Goal: Transaction & Acquisition: Purchase product/service

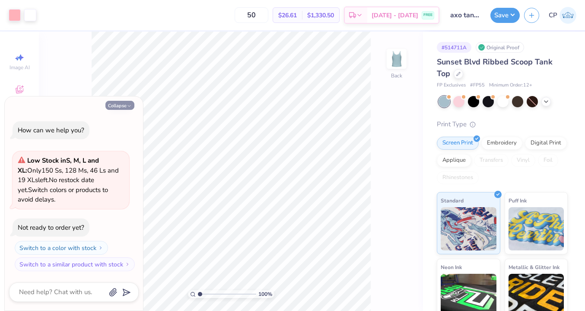
click at [131, 106] on icon "button" at bounding box center [129, 105] width 5 height 5
type textarea "x"
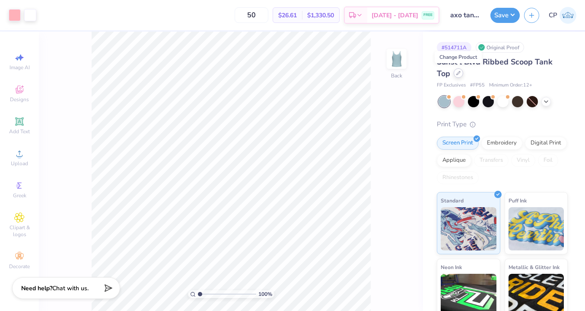
click at [460, 74] on icon at bounding box center [458, 73] width 4 height 4
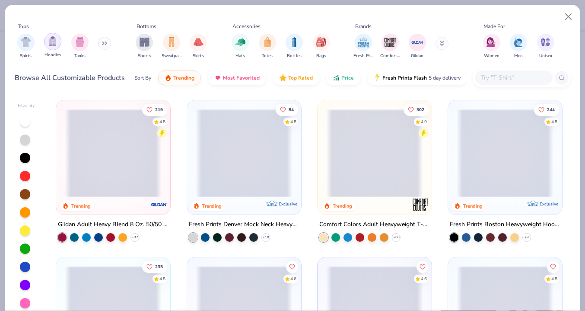
click at [80, 44] on img "filter for Tanks" at bounding box center [80, 42] width 10 height 10
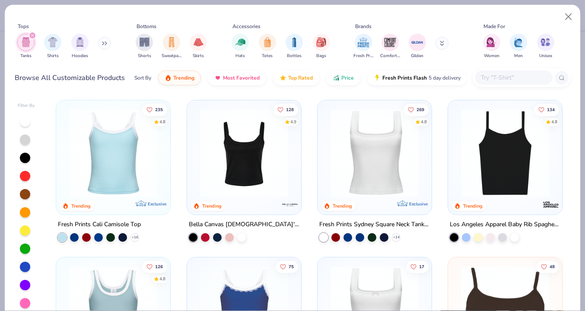
scroll to position [4, 0]
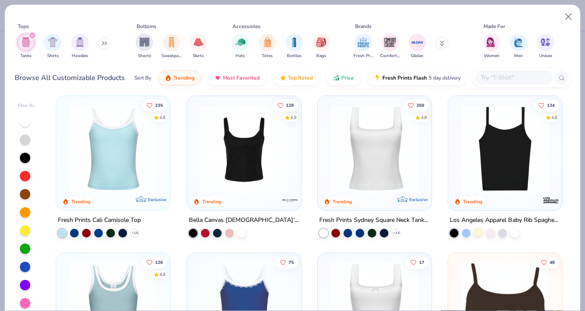
click at [479, 234] on div at bounding box center [478, 232] width 9 height 9
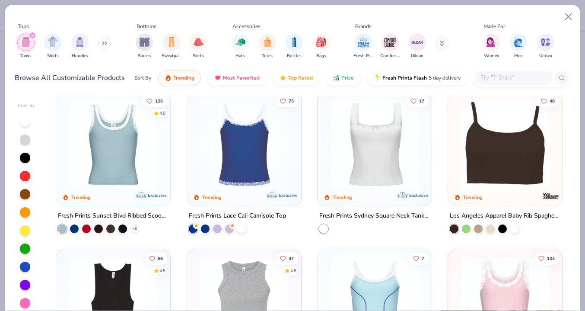
scroll to position [177, 0]
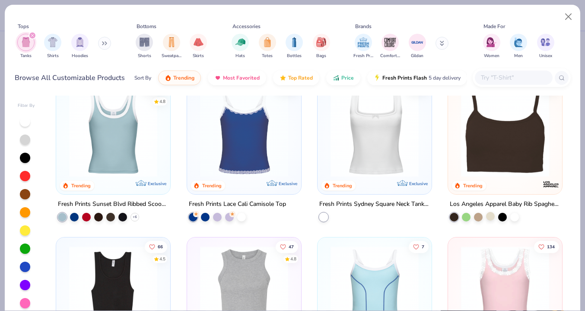
click at [489, 215] on div at bounding box center [490, 216] width 9 height 9
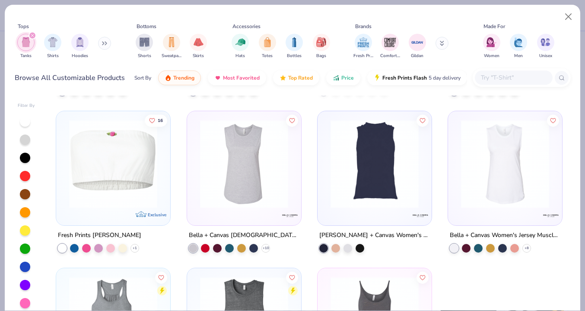
scroll to position [1708, 0]
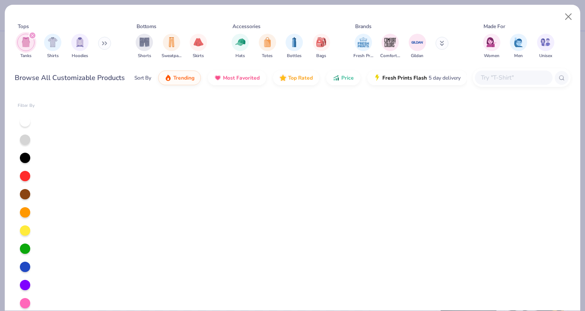
scroll to position [0, 0]
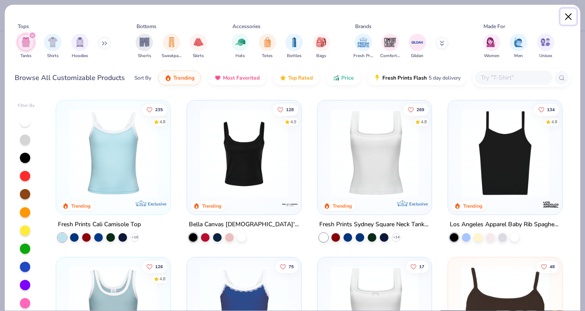
click at [569, 13] on button "Close" at bounding box center [568, 17] width 16 height 16
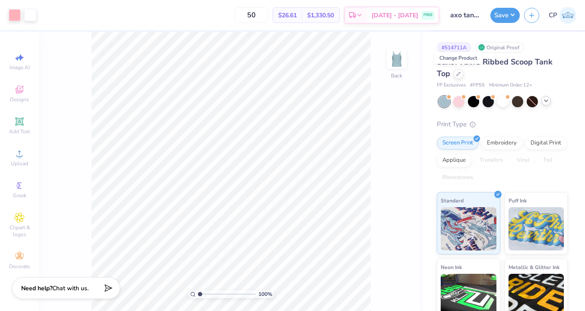
click at [544, 102] on icon at bounding box center [546, 100] width 7 height 7
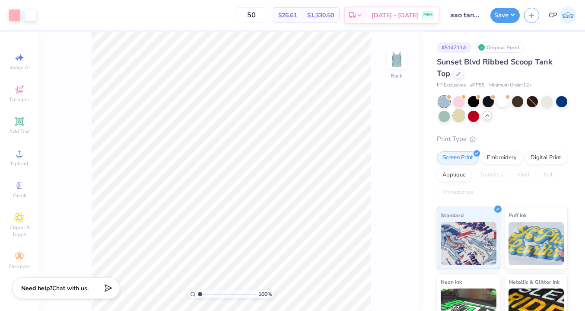
click at [455, 115] on div at bounding box center [458, 115] width 11 height 11
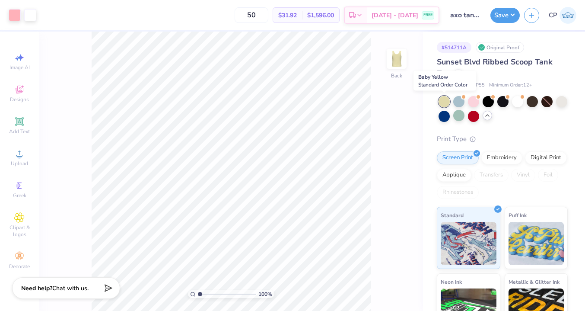
click at [446, 102] on div at bounding box center [444, 101] width 11 height 11
click at [459, 73] on icon at bounding box center [458, 73] width 4 height 4
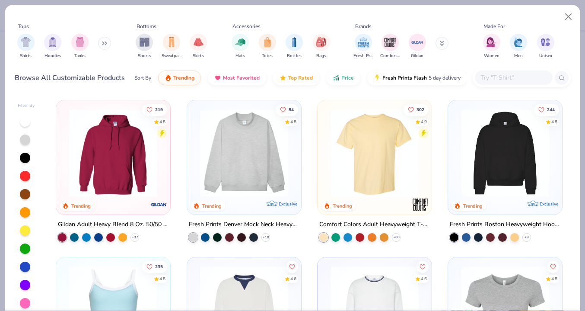
click at [83, 42] on img "filter for Tanks" at bounding box center [80, 42] width 10 height 10
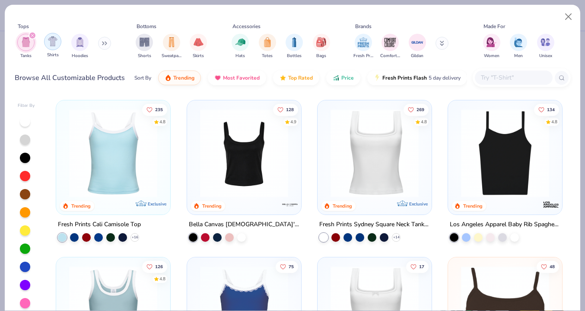
click at [48, 42] on img "filter for Shirts" at bounding box center [53, 41] width 10 height 10
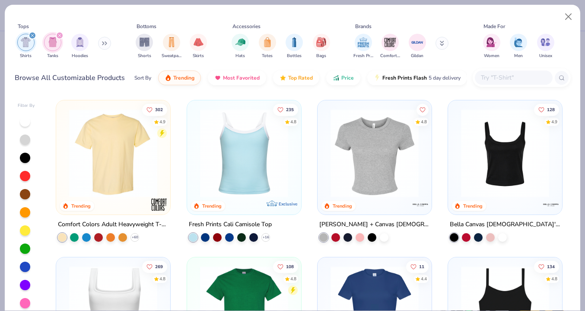
scroll to position [22, 0]
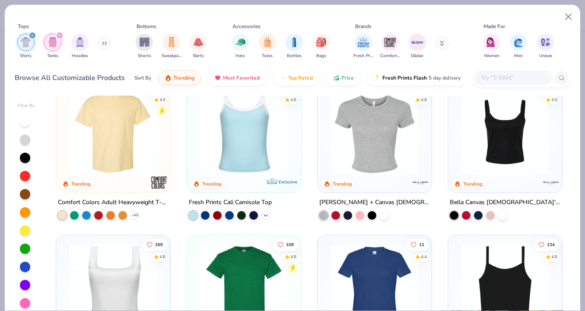
click at [265, 214] on icon at bounding box center [265, 215] width 7 height 7
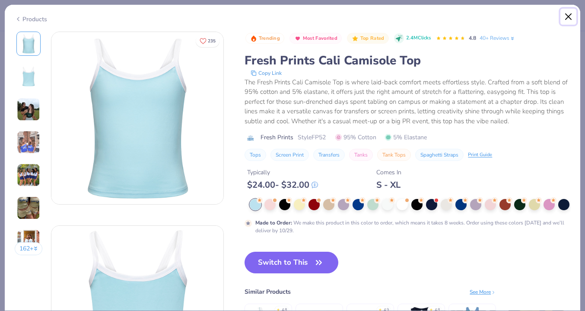
click at [567, 15] on button "Close" at bounding box center [568, 17] width 16 height 16
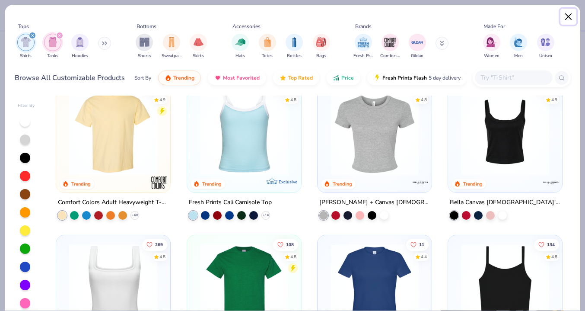
click at [568, 17] on button "Close" at bounding box center [568, 17] width 16 height 16
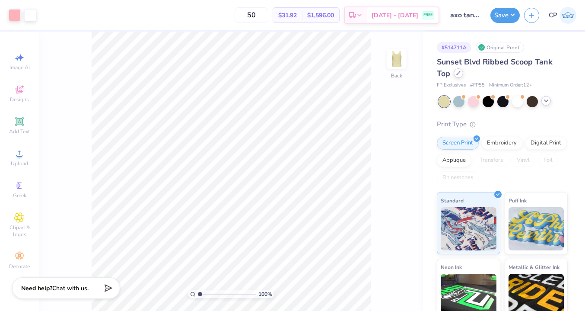
click at [460, 76] on div at bounding box center [459, 73] width 10 height 10
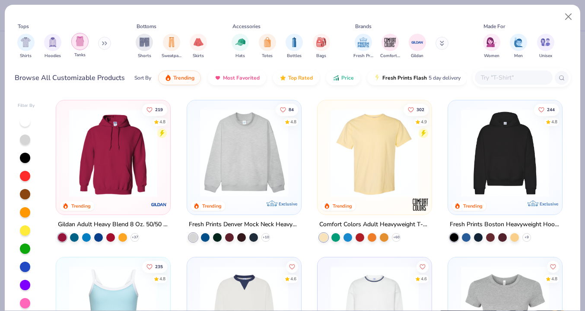
click at [76, 43] on img "filter for Tanks" at bounding box center [80, 41] width 10 height 10
click at [24, 48] on div "filter for Shirts" at bounding box center [25, 42] width 17 height 17
click at [83, 43] on img "filter for Tanks" at bounding box center [80, 41] width 10 height 10
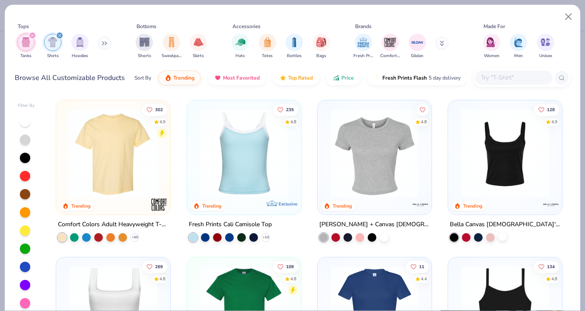
click at [504, 236] on div at bounding box center [502, 236] width 9 height 9
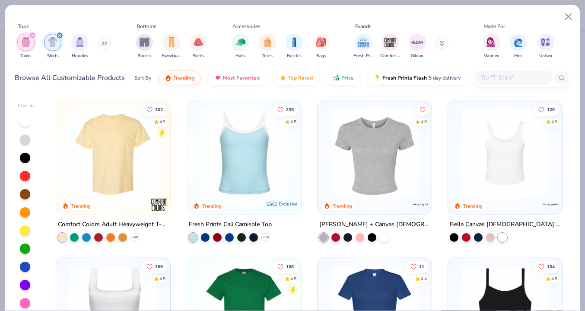
scroll to position [180, 0]
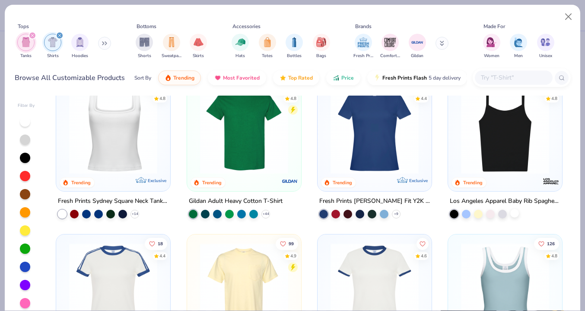
click at [515, 213] on div at bounding box center [514, 213] width 9 height 9
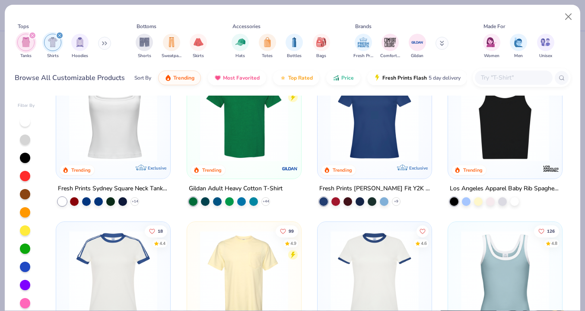
scroll to position [281, 0]
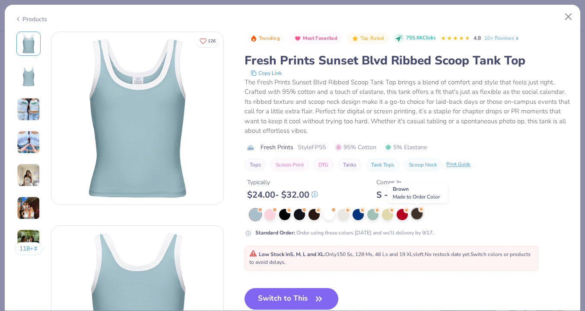
click at [416, 214] on div at bounding box center [416, 213] width 11 height 11
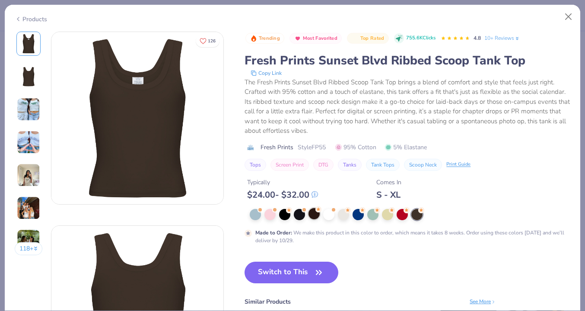
click at [311, 214] on div at bounding box center [313, 213] width 11 height 11
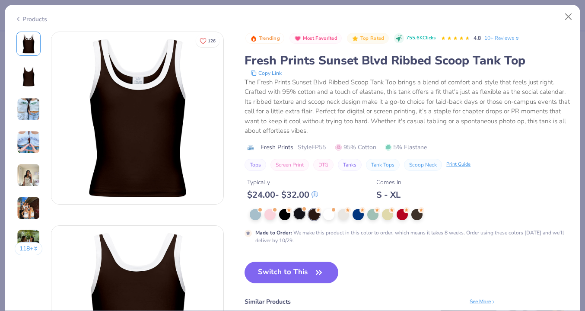
click at [296, 216] on div at bounding box center [299, 213] width 11 height 11
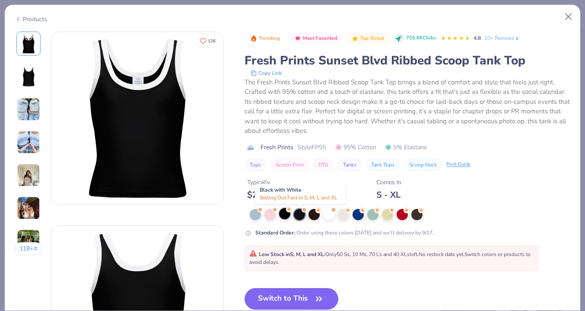
click at [286, 215] on div at bounding box center [284, 213] width 11 height 11
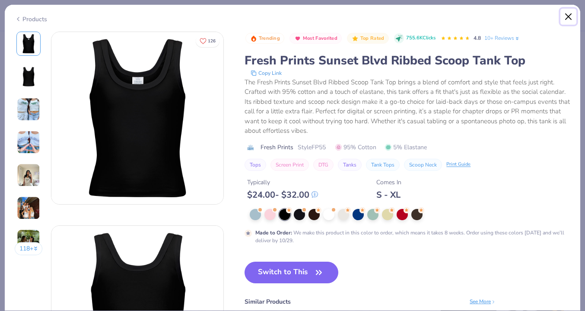
click at [565, 16] on button "Close" at bounding box center [568, 17] width 16 height 16
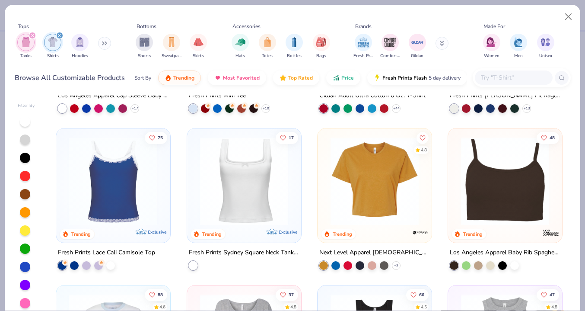
scroll to position [666, 0]
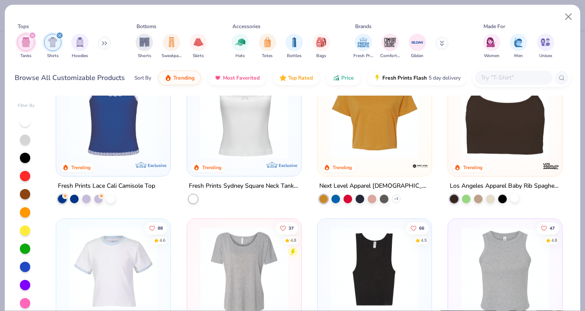
click at [515, 201] on div at bounding box center [514, 198] width 9 height 9
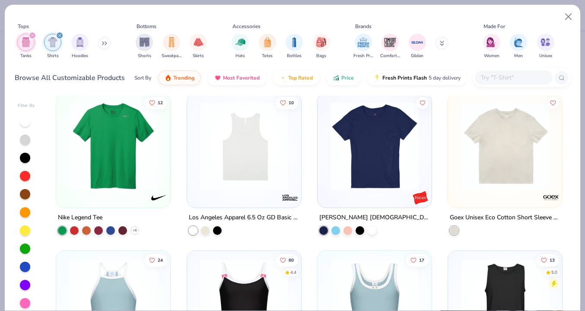
scroll to position [2775, 0]
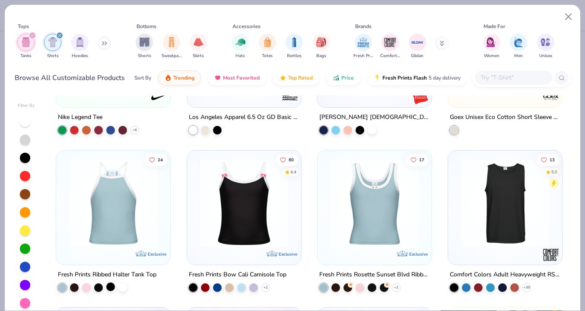
click at [110, 286] on div at bounding box center [110, 286] width 9 height 9
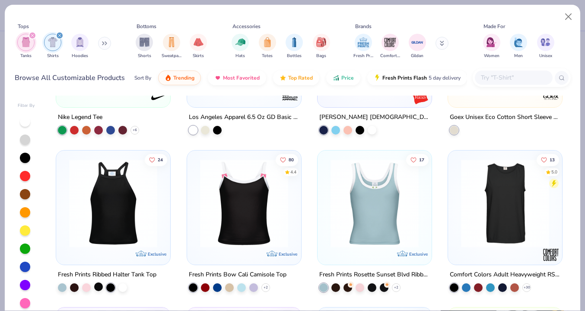
click at [99, 285] on div at bounding box center [98, 286] width 9 height 9
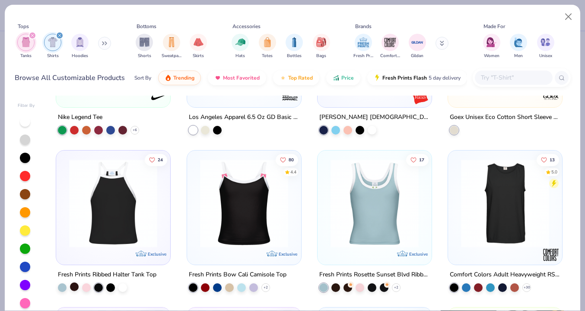
click at [76, 286] on div at bounding box center [74, 286] width 9 height 9
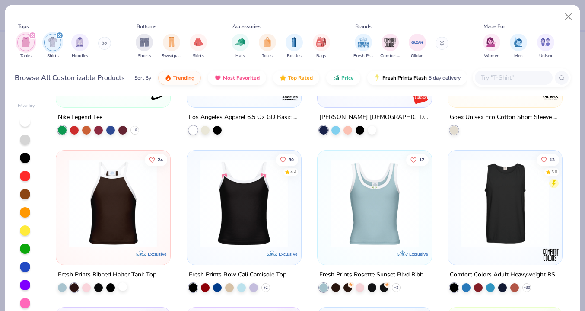
click at [121, 286] on div at bounding box center [122, 286] width 9 height 9
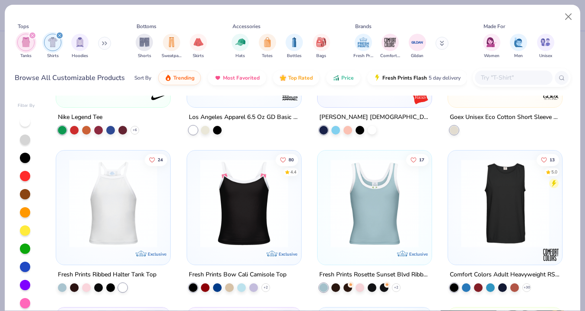
scroll to position [2908, 0]
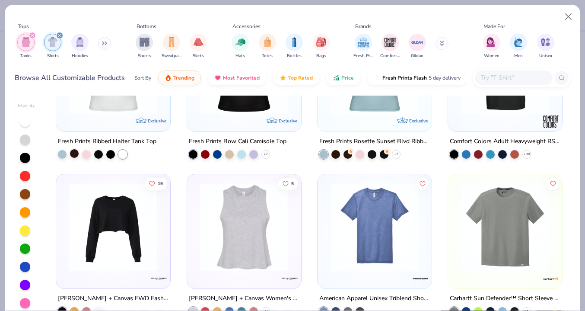
click at [73, 152] on div at bounding box center [74, 153] width 9 height 9
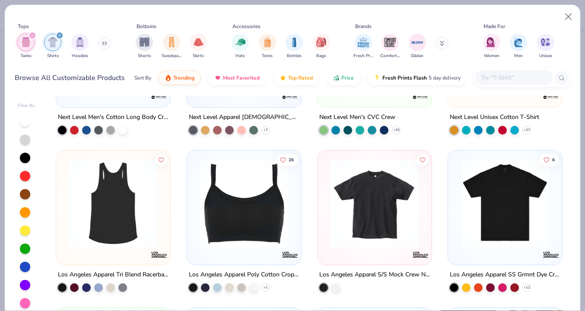
scroll to position [3461, 0]
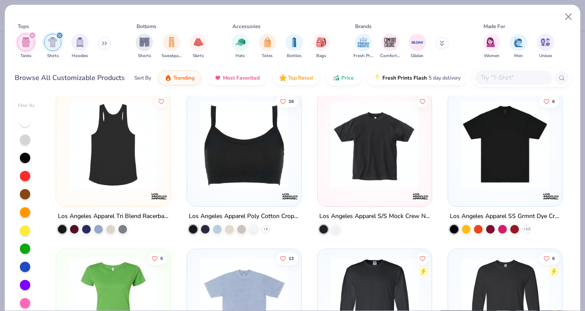
click at [253, 228] on div at bounding box center [253, 228] width 9 height 9
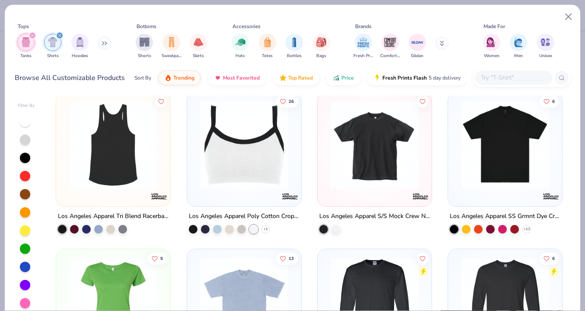
scroll to position [3446, 0]
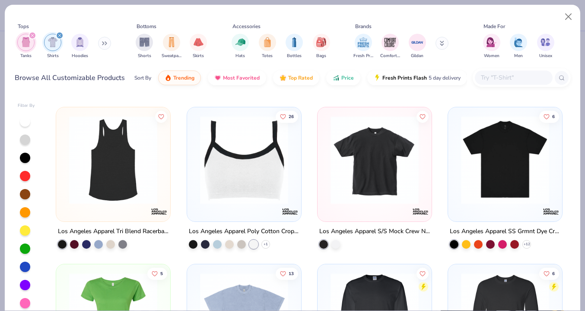
click at [270, 175] on img at bounding box center [244, 159] width 97 height 88
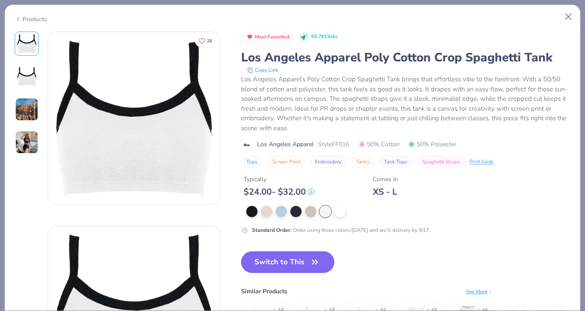
scroll to position [54, 0]
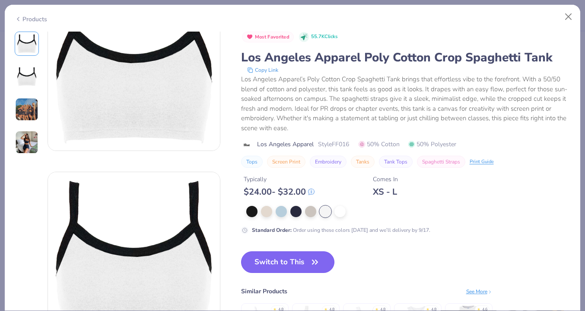
click at [313, 259] on icon "button" at bounding box center [315, 262] width 12 height 12
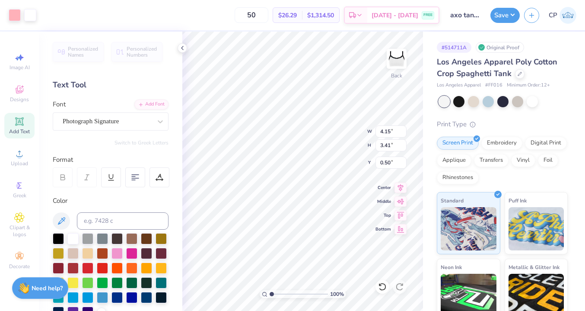
type input "4.15"
type input "3.41"
click at [399, 198] on icon at bounding box center [400, 200] width 12 height 10
type input "0.79"
click at [400, 187] on icon at bounding box center [401, 185] width 6 height 7
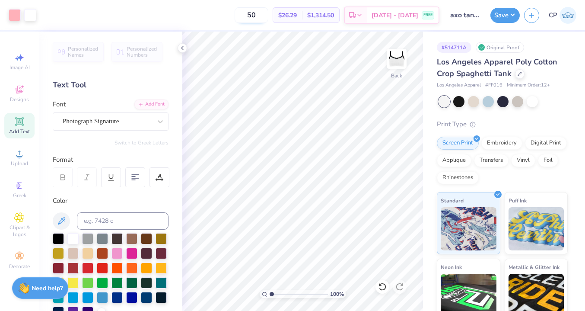
drag, startPoint x: 270, startPoint y: 19, endPoint x: 260, endPoint y: 19, distance: 10.4
click at [261, 19] on input "50" at bounding box center [252, 15] width 34 height 16
type input "5"
type input "15"
click at [181, 48] on icon at bounding box center [182, 47] width 7 height 7
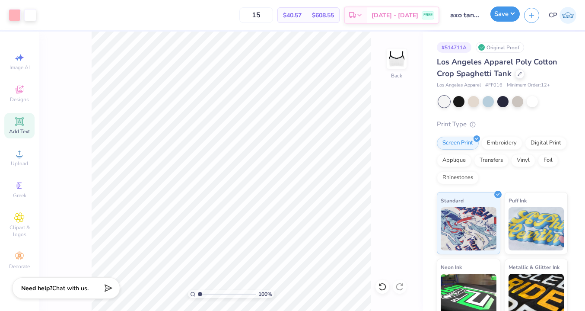
click at [503, 13] on button "Save" at bounding box center [504, 13] width 29 height 15
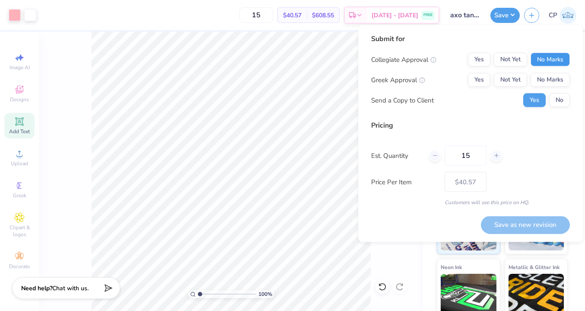
click at [533, 57] on button "No Marks" at bounding box center [550, 60] width 39 height 14
click at [515, 58] on button "Not Yet" at bounding box center [510, 60] width 33 height 14
click at [509, 81] on button "Not Yet" at bounding box center [510, 80] width 33 height 14
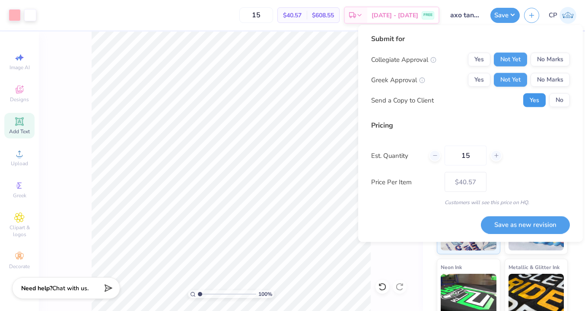
click at [534, 99] on button "Yes" at bounding box center [534, 100] width 22 height 14
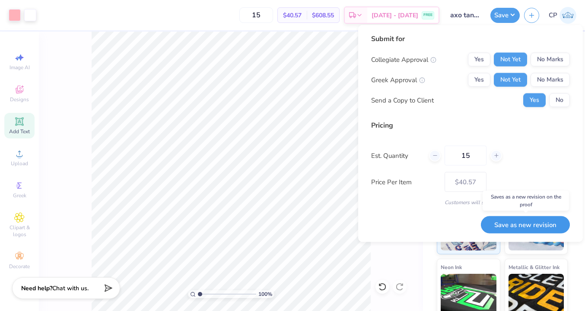
click at [500, 222] on button "Save as new revision" at bounding box center [525, 225] width 89 height 18
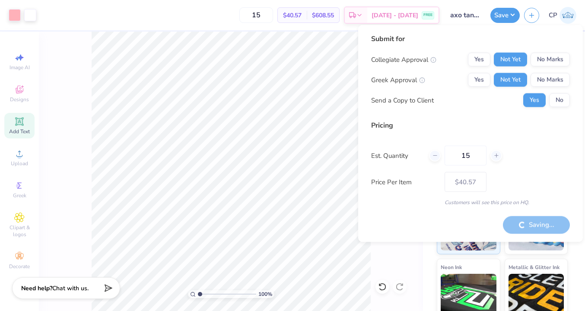
type input "– –"
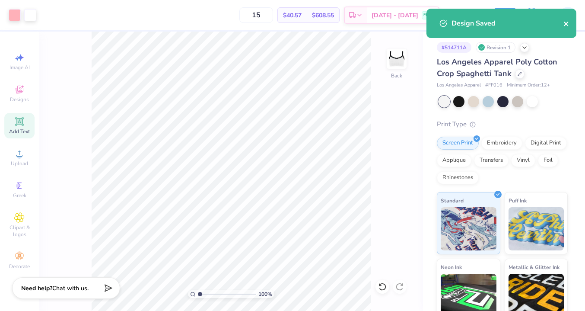
click at [565, 26] on icon "close" at bounding box center [566, 23] width 6 height 7
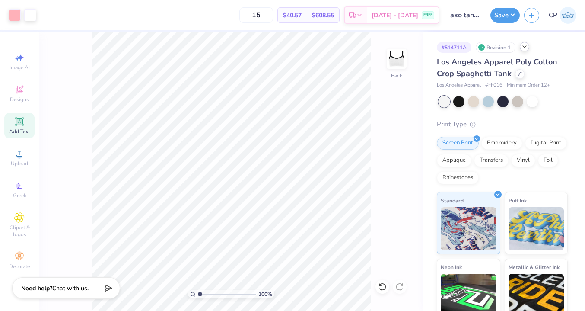
click at [524, 48] on icon at bounding box center [524, 46] width 7 height 7
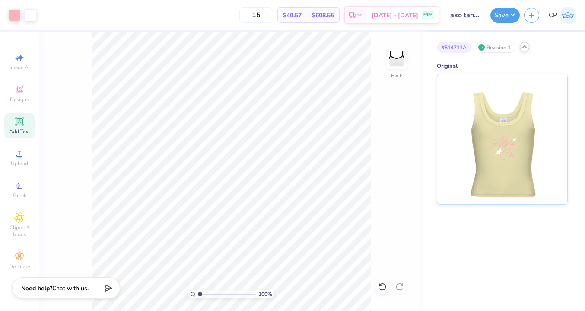
click at [493, 50] on div "Revision 1" at bounding box center [496, 47] width 40 height 11
click at [524, 47] on icon at bounding box center [524, 46] width 7 height 7
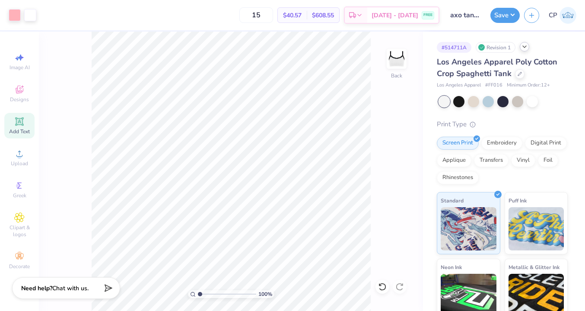
click at [521, 68] on div "Los Angeles Apparel Poly Cotton Crop Spaghetti Tank" at bounding box center [502, 67] width 131 height 23
click at [518, 73] on icon at bounding box center [520, 73] width 4 height 4
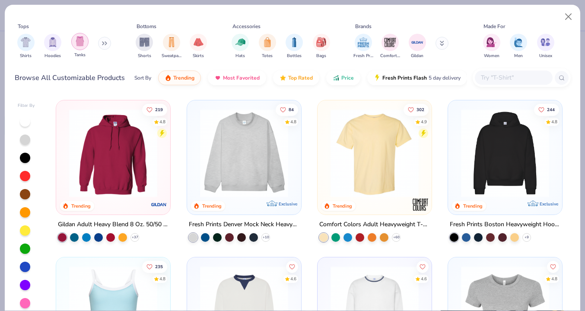
click at [80, 49] on div "filter for Tanks" at bounding box center [79, 41] width 17 height 17
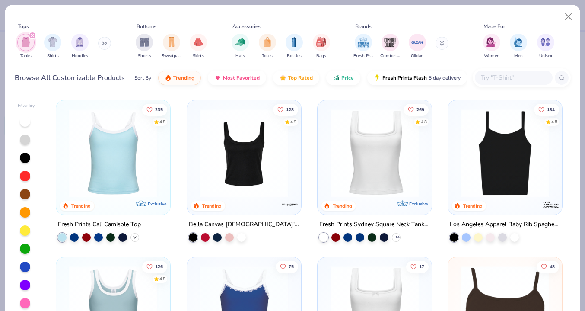
click at [134, 238] on polyline at bounding box center [134, 237] width 3 height 2
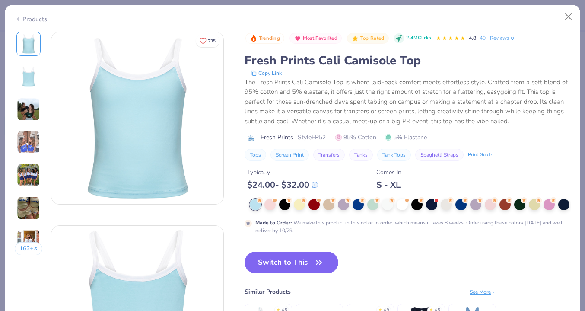
click at [296, 207] on div at bounding box center [299, 204] width 11 height 11
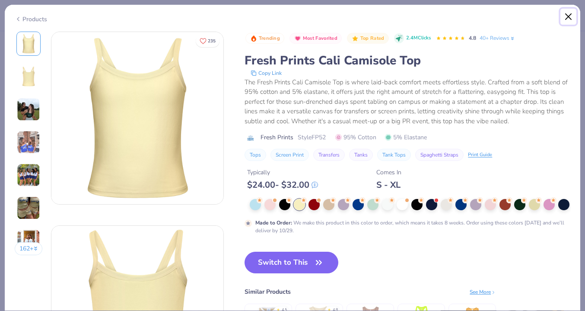
click at [569, 13] on button "Close" at bounding box center [568, 17] width 16 height 16
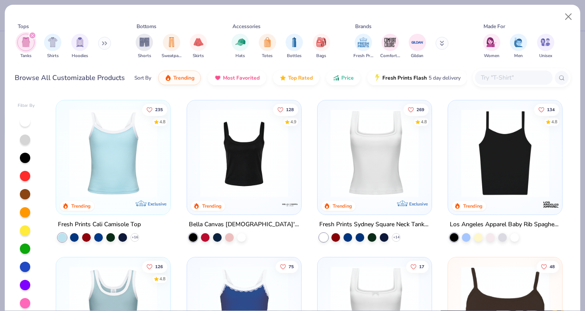
scroll to position [38, 0]
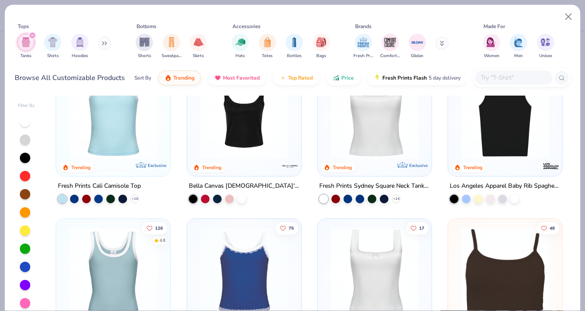
click at [411, 145] on img at bounding box center [374, 114] width 97 height 88
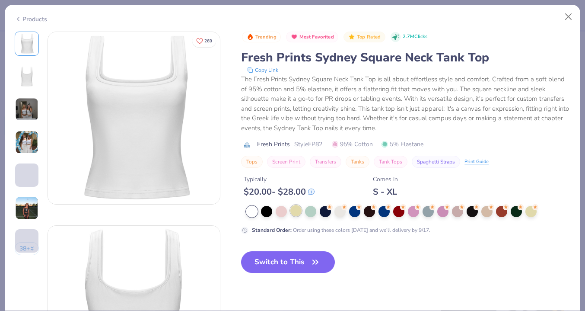
click at [299, 212] on div at bounding box center [295, 210] width 11 height 11
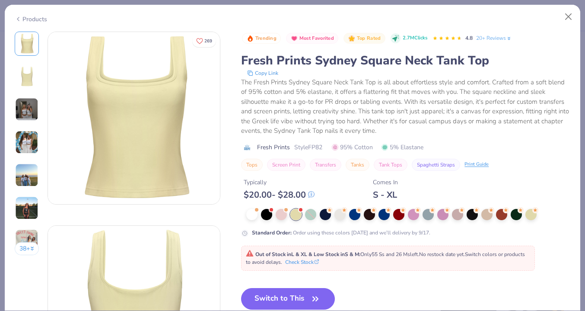
click at [300, 232] on div "Standard Order : Order using these colors [DATE] and we’ll delivery by 9/17." at bounding box center [341, 233] width 178 height 8
click at [304, 232] on div "Standard Order : Order using these colors [DATE] and we’ll delivery by 9/17." at bounding box center [341, 233] width 178 height 8
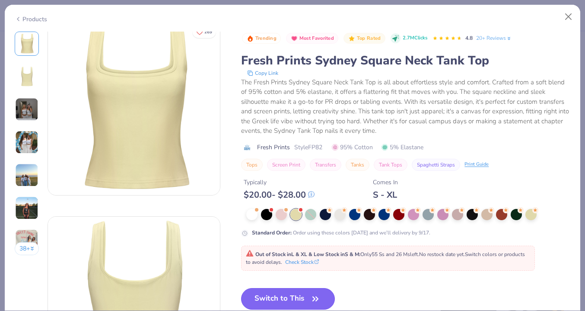
click at [304, 294] on button "Switch to This" at bounding box center [288, 299] width 94 height 22
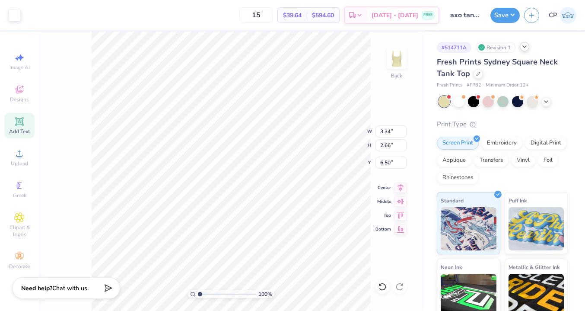
click at [491, 48] on div "Revision 1" at bounding box center [496, 47] width 40 height 11
click at [526, 48] on icon at bounding box center [524, 46] width 7 height 7
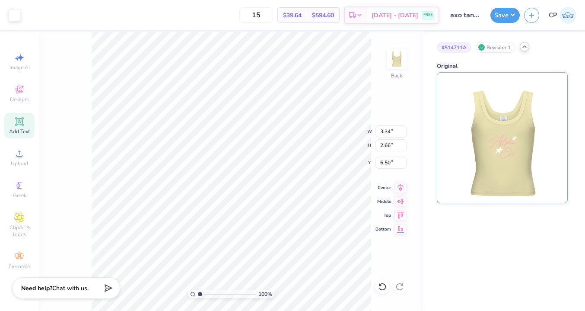
click at [491, 127] on img at bounding box center [501, 138] width 107 height 130
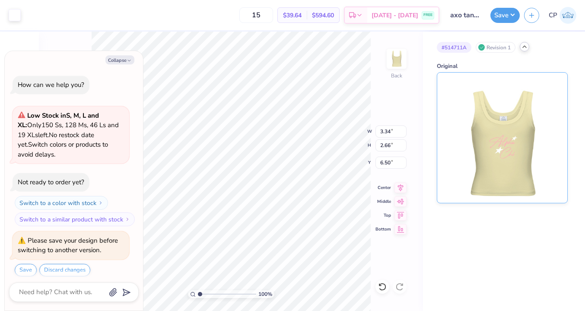
scroll to position [5, 0]
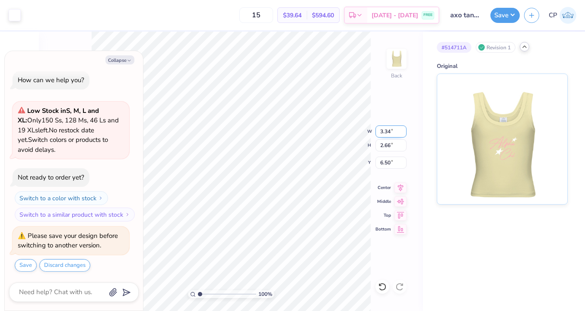
click at [326, 127] on div "100 % Back W 3.34 3.34 " H 2.66 2.66 " Y 6.50 6.50 " Center Middle Top Bottom" at bounding box center [231, 171] width 384 height 279
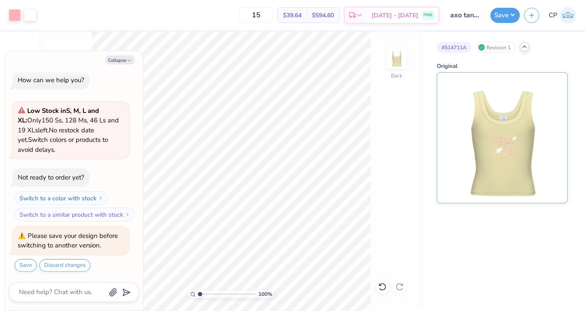
click at [487, 127] on img at bounding box center [501, 138] width 107 height 130
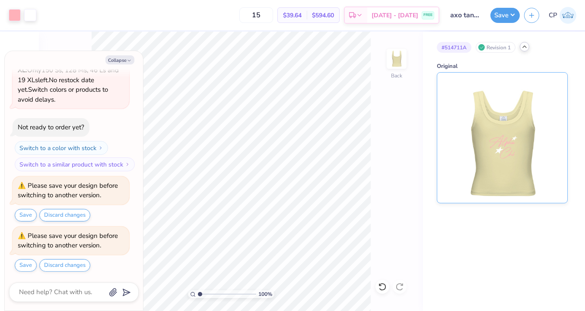
click at [484, 127] on img at bounding box center [501, 138] width 107 height 130
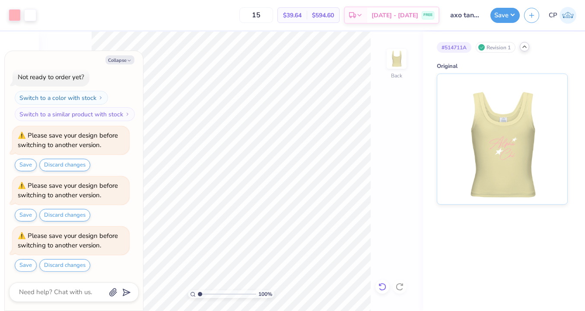
click at [380, 281] on div at bounding box center [382, 287] width 14 height 14
click at [380, 283] on div "100 % Back" at bounding box center [231, 171] width 384 height 279
click at [121, 61] on button "Collapse" at bounding box center [119, 59] width 29 height 9
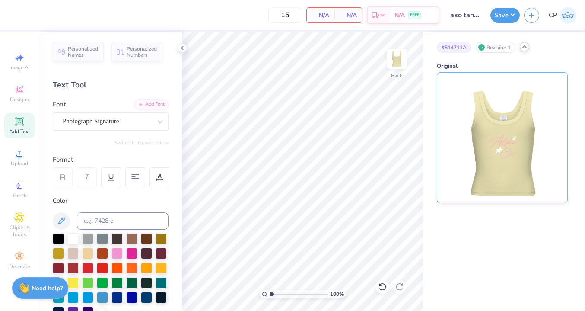
click at [494, 152] on img at bounding box center [501, 138] width 107 height 130
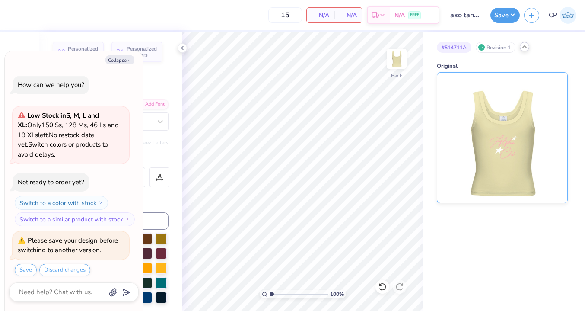
scroll to position [155, 0]
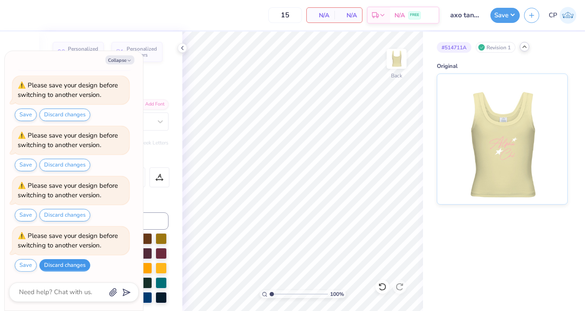
click at [64, 267] on button "Discard changes" at bounding box center [64, 265] width 51 height 13
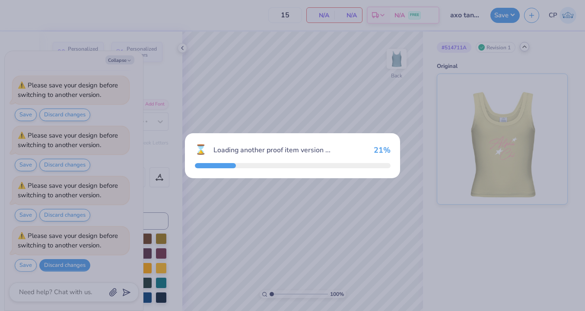
type textarea "x"
type input "50"
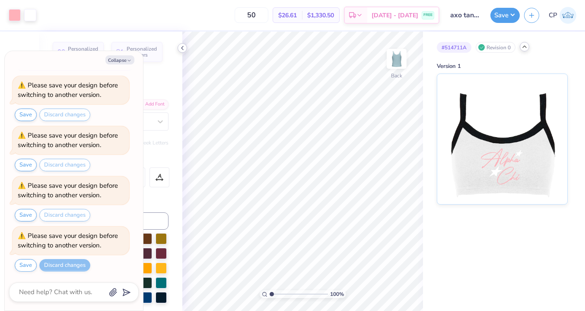
click at [186, 48] on div at bounding box center [183, 48] width 10 height 10
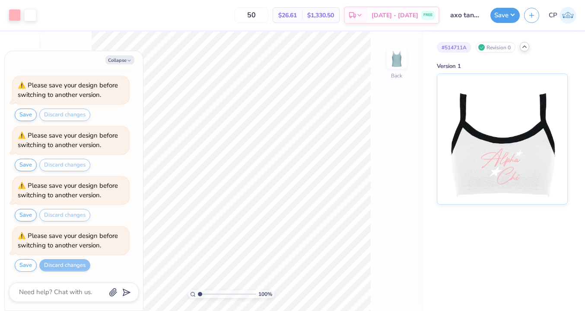
click at [523, 47] on icon at bounding box center [524, 46] width 7 height 7
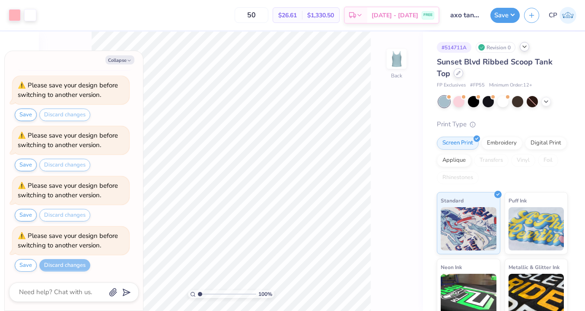
click at [461, 73] on div at bounding box center [459, 73] width 10 height 10
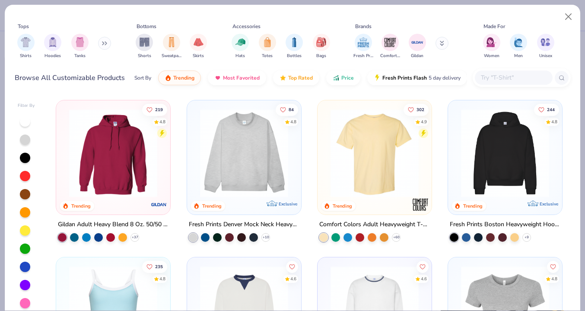
click at [79, 36] on div "filter for Tanks" at bounding box center [79, 42] width 17 height 17
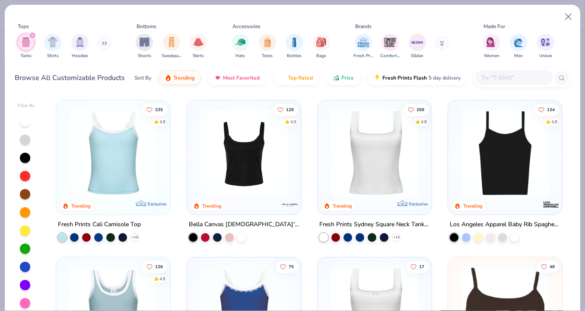
click at [413, 160] on img at bounding box center [374, 153] width 97 height 88
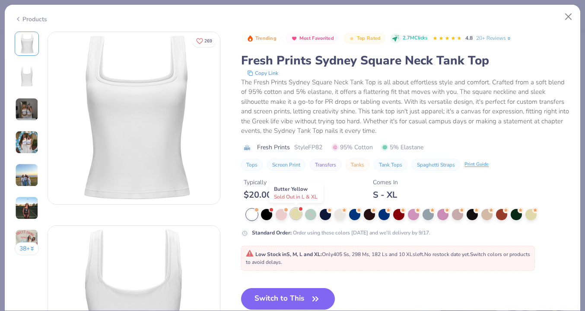
click at [296, 215] on div at bounding box center [295, 213] width 11 height 11
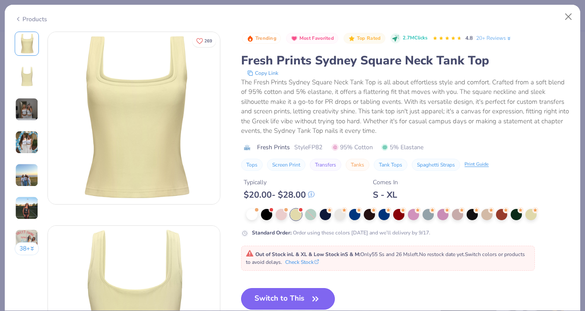
click at [308, 296] on button "Switch to This" at bounding box center [288, 299] width 94 height 22
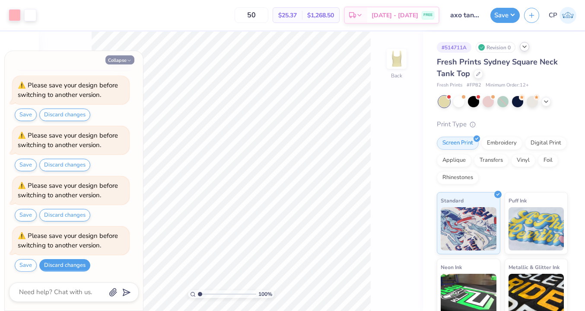
click at [131, 56] on button "Collapse" at bounding box center [119, 59] width 29 height 9
type textarea "x"
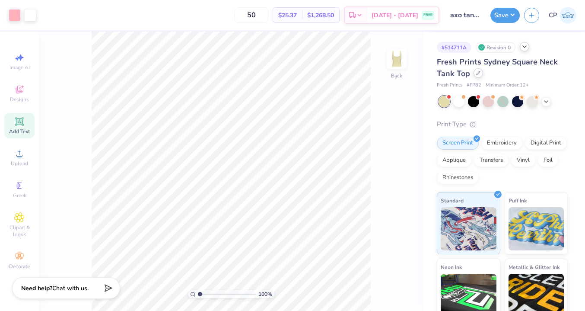
click at [478, 73] on icon at bounding box center [478, 73] width 4 height 4
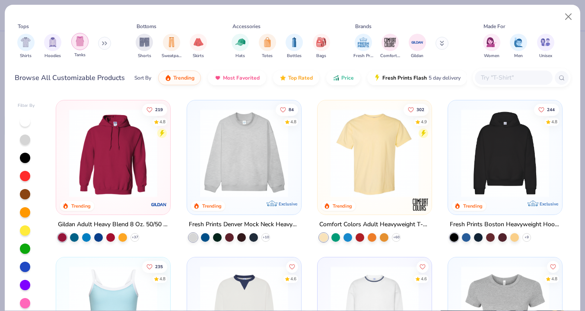
click at [81, 44] on img "filter for Tanks" at bounding box center [80, 41] width 10 height 10
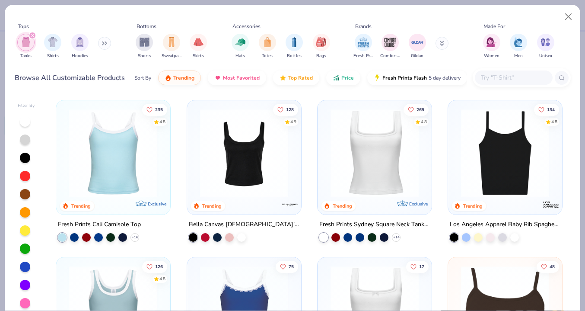
click at [268, 163] on img at bounding box center [244, 153] width 97 height 88
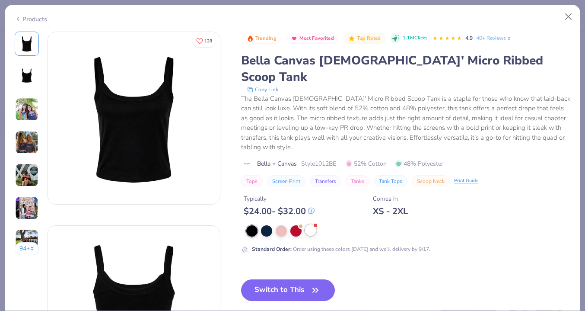
click at [308, 224] on div at bounding box center [310, 229] width 11 height 11
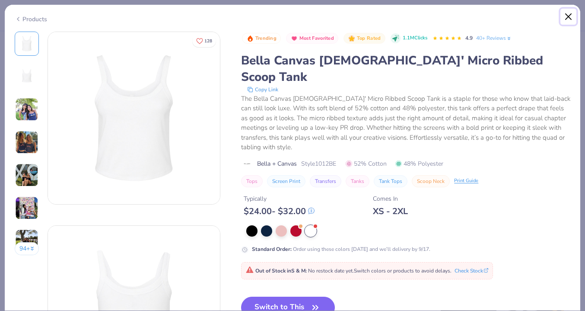
click at [565, 16] on button "Close" at bounding box center [568, 17] width 16 height 16
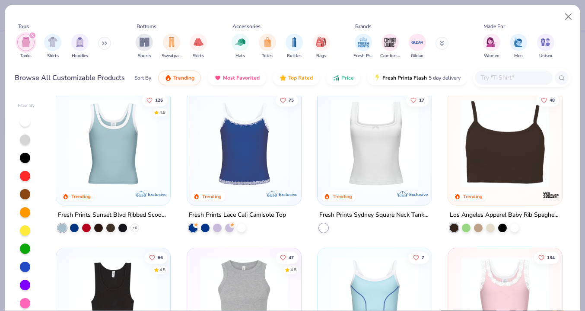
scroll to position [167, 0]
click at [515, 228] on div at bounding box center [514, 226] width 9 height 9
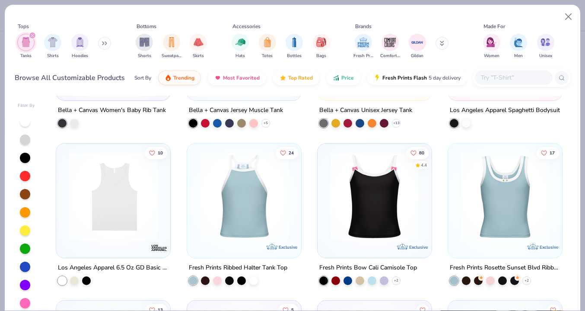
scroll to position [900, 0]
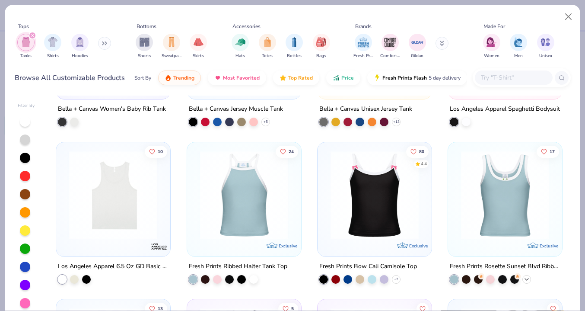
click at [527, 276] on icon at bounding box center [526, 279] width 7 height 7
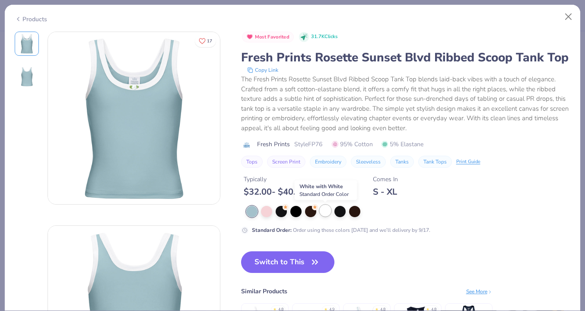
click at [323, 213] on div at bounding box center [325, 210] width 11 height 11
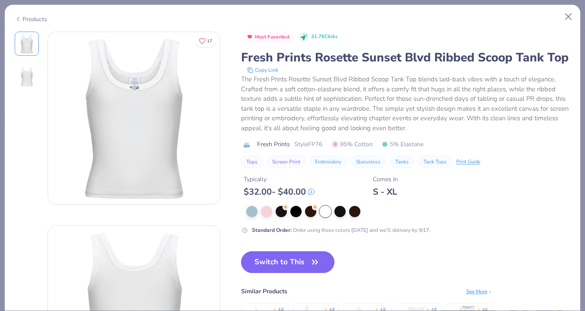
click at [321, 260] on icon "button" at bounding box center [315, 262] width 12 height 12
click at [316, 265] on icon "button" at bounding box center [315, 262] width 12 height 12
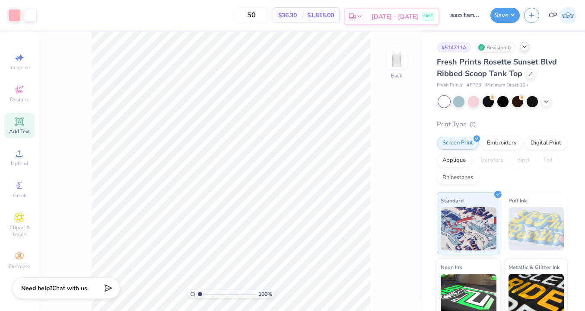
click at [394, 17] on span "[DATE] - [DATE]" at bounding box center [395, 16] width 47 height 9
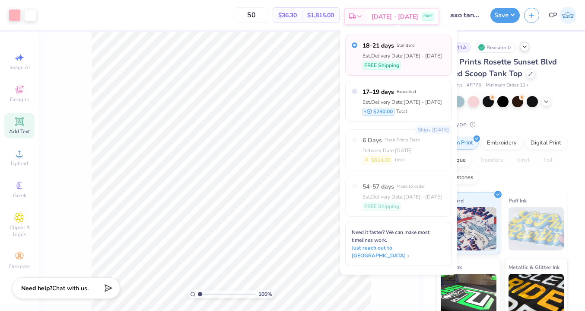
click at [394, 17] on span "[DATE] - [DATE]" at bounding box center [395, 16] width 47 height 9
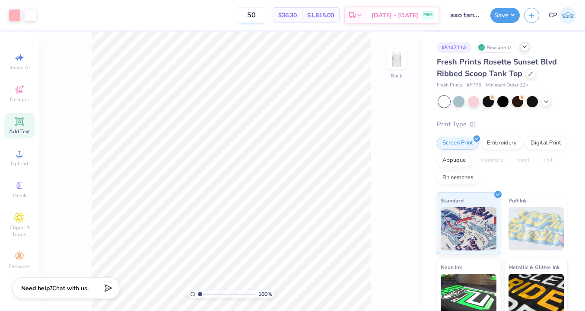
click at [268, 16] on input "50" at bounding box center [252, 15] width 34 height 16
type input "5"
type input "15"
click at [255, 30] on div "15 $45.55 Per Item $683.25 Total Est. Delivery [DATE] - [DATE] FREE" at bounding box center [240, 15] width 399 height 30
